Goal: Book appointment/travel/reservation

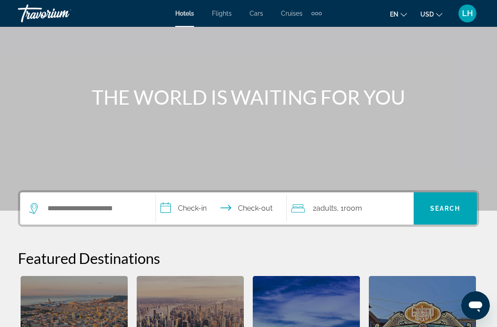
scroll to position [14, 0]
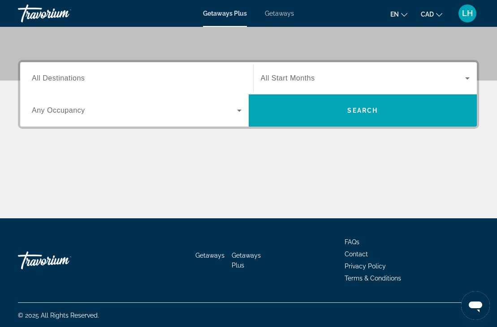
scroll to position [189, 0]
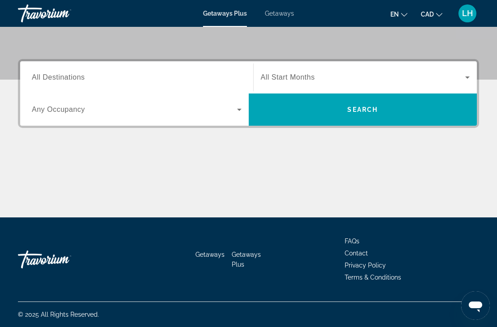
click at [83, 80] on span "All Destinations" at bounding box center [58, 77] width 53 height 8
click at [83, 80] on input "Destination All Destinations" at bounding box center [137, 78] width 210 height 11
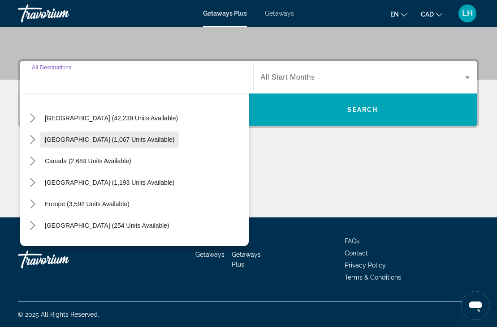
scroll to position [11, 0]
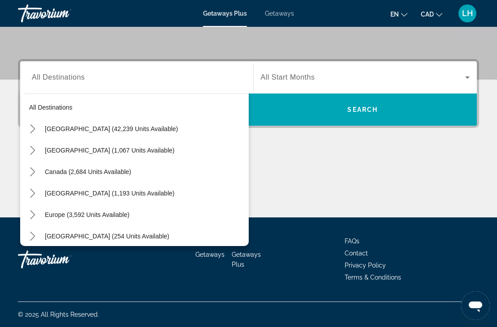
click at [286, 162] on div "Main content" at bounding box center [248, 183] width 461 height 67
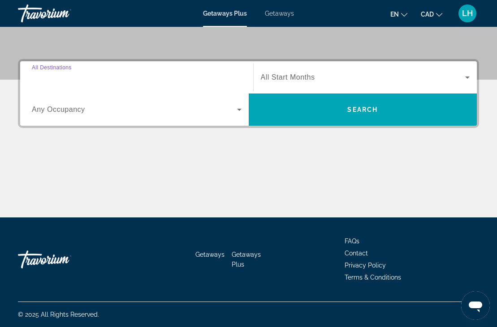
click at [91, 76] on input "Destination All Destinations" at bounding box center [137, 78] width 210 height 11
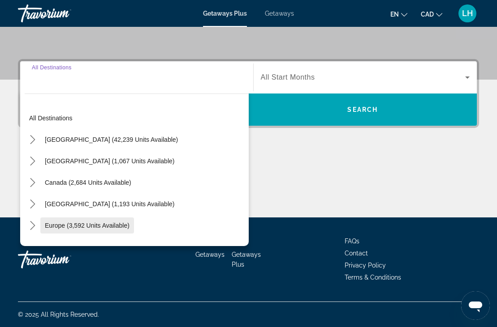
click at [59, 226] on span "Europe (3,592 units available)" at bounding box center [87, 225] width 85 height 7
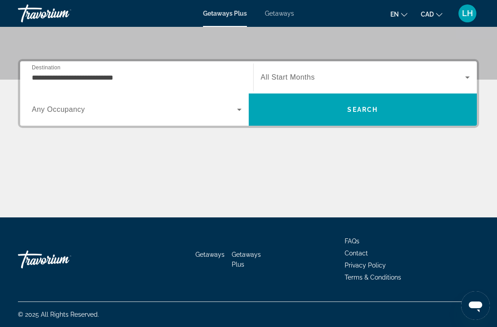
click at [43, 111] on span "Any Occupancy" at bounding box center [58, 110] width 53 height 8
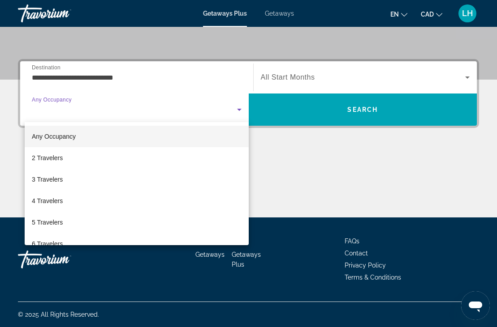
click at [269, 150] on div at bounding box center [248, 163] width 497 height 327
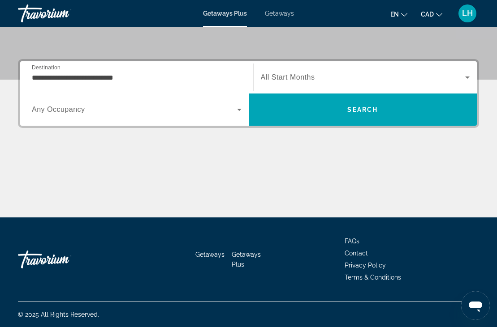
click at [239, 109] on icon "Search widget" at bounding box center [239, 110] width 4 height 2
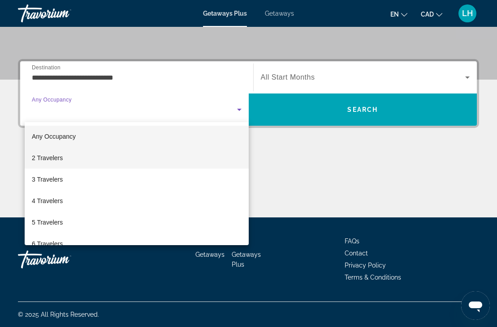
drag, startPoint x: 261, startPoint y: 171, endPoint x: 224, endPoint y: 154, distance: 40.5
click at [256, 168] on div at bounding box center [248, 163] width 497 height 327
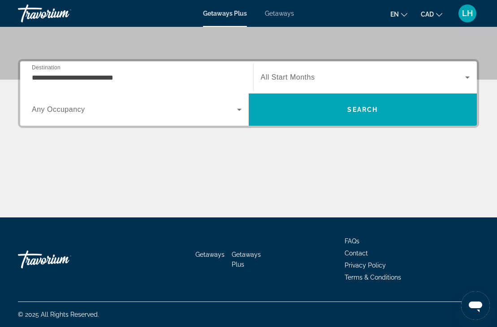
drag, startPoint x: 224, startPoint y: 168, endPoint x: 157, endPoint y: 137, distance: 74.1
click at [224, 167] on div "Main content" at bounding box center [248, 183] width 461 height 67
click at [44, 76] on input "**********" at bounding box center [137, 78] width 210 height 11
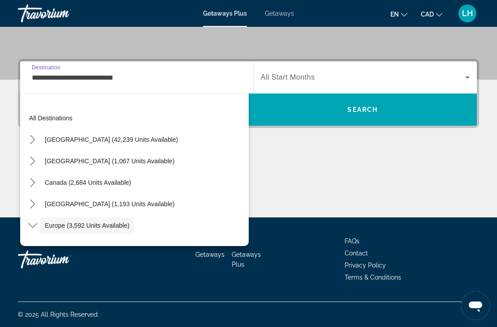
scroll to position [53, 0]
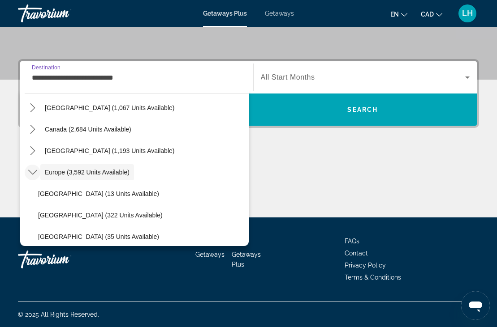
click at [31, 169] on icon "Toggle Europe (3,592 units available) submenu" at bounding box center [32, 172] width 9 height 9
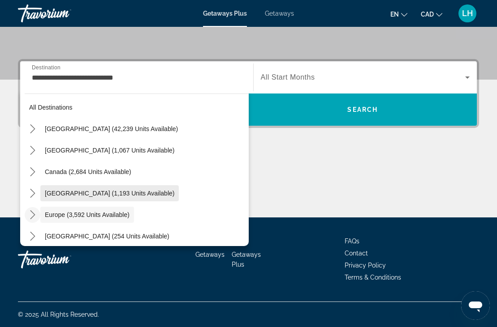
scroll to position [0, 0]
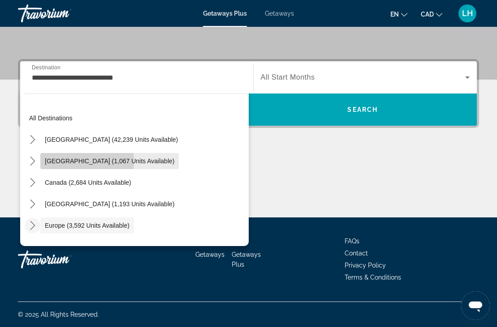
click at [62, 162] on span "Mexico (1,067 units available)" at bounding box center [109, 161] width 129 height 7
type input "**********"
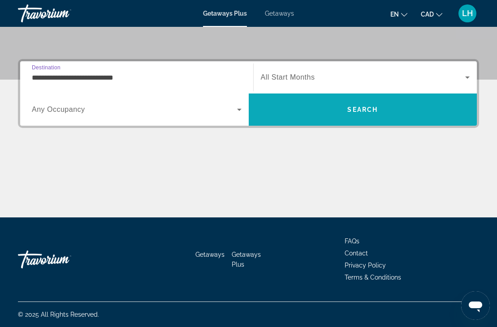
click at [349, 111] on span "Search" at bounding box center [362, 109] width 30 height 7
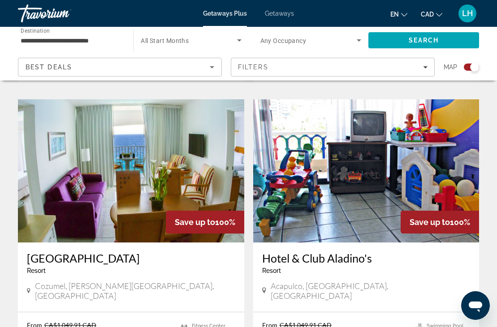
scroll to position [2048, 0]
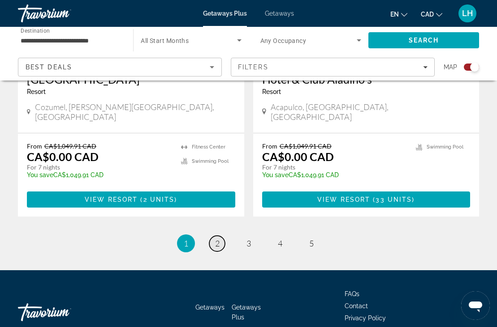
click at [216, 239] on span "2" at bounding box center [217, 244] width 4 height 10
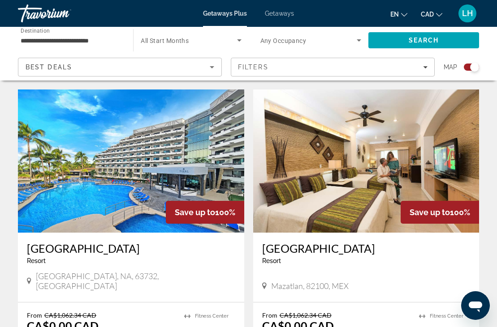
scroll to position [1967, 0]
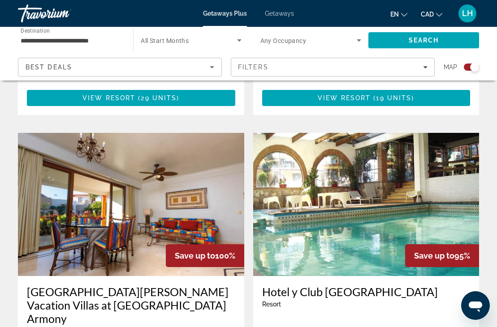
scroll to position [1520, 0]
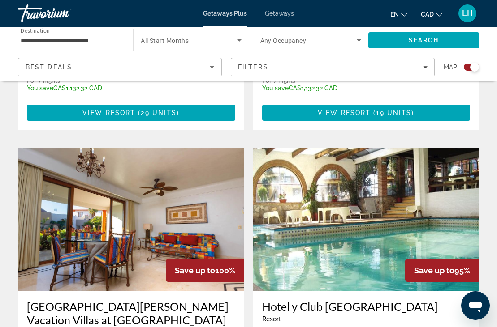
click at [438, 181] on img "Main content" at bounding box center [366, 219] width 226 height 143
